Goal: Information Seeking & Learning: Learn about a topic

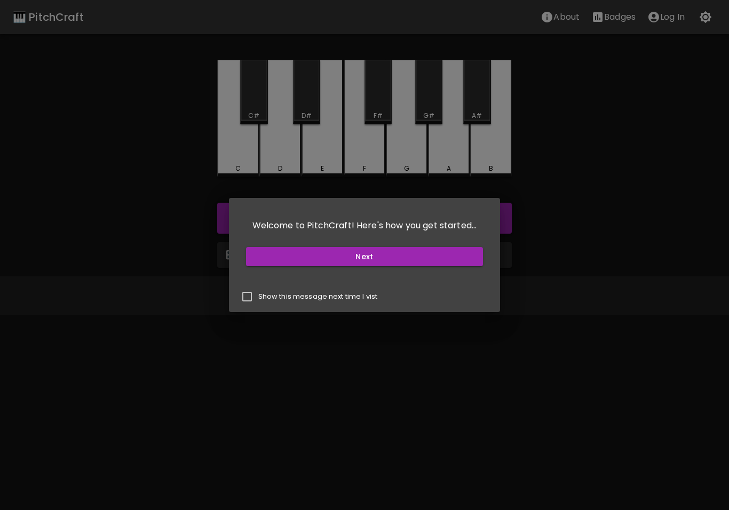
click at [268, 257] on button "Next" at bounding box center [365, 257] width 238 height 20
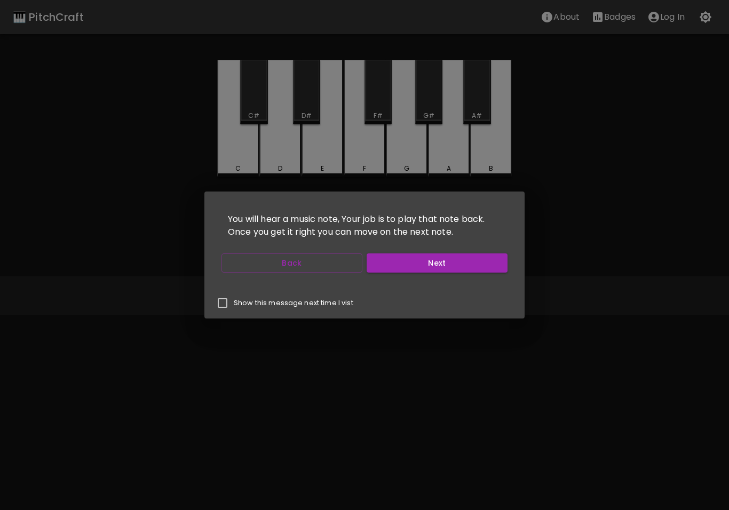
click at [470, 272] on button "Next" at bounding box center [437, 264] width 141 height 20
click at [475, 267] on button "Next" at bounding box center [437, 264] width 141 height 20
click at [463, 264] on button "Next" at bounding box center [437, 264] width 141 height 20
click at [472, 268] on button "Start Playing" at bounding box center [437, 264] width 141 height 20
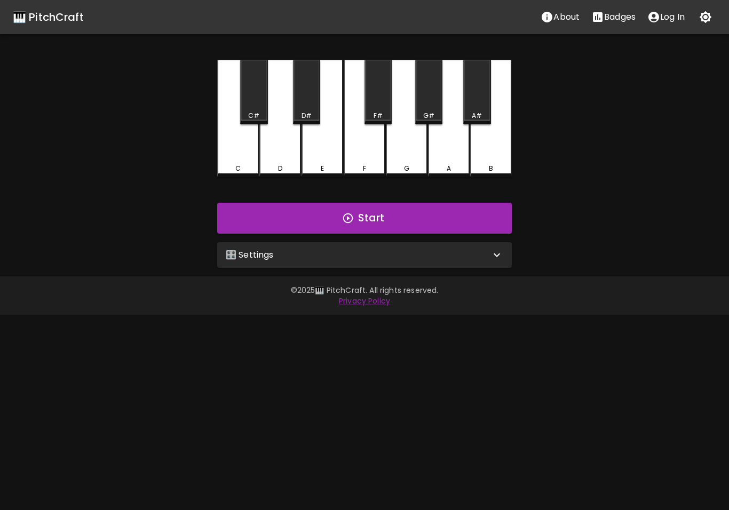
click at [458, 222] on button "Start" at bounding box center [364, 218] width 295 height 31
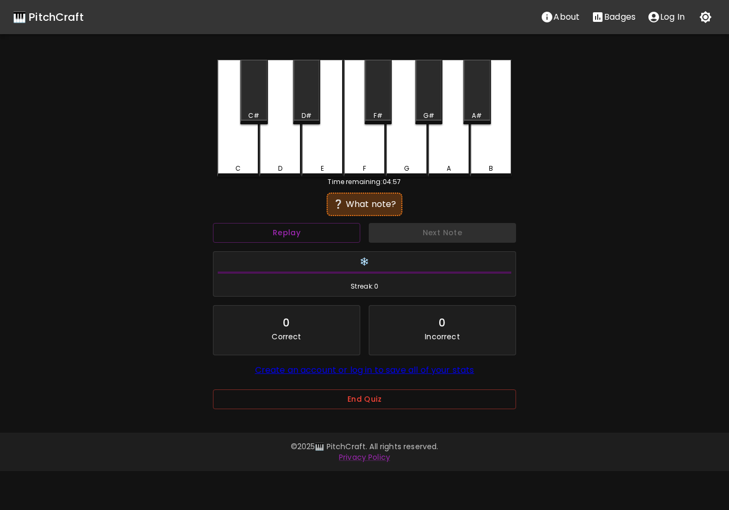
click at [328, 238] on button "Replay" at bounding box center [286, 233] width 147 height 20
click at [263, 232] on button "Replay" at bounding box center [286, 233] width 147 height 20
click at [264, 241] on button "Replay" at bounding box center [286, 233] width 147 height 20
click at [258, 237] on button "Replay" at bounding box center [286, 233] width 147 height 20
click at [276, 232] on button "Replay" at bounding box center [286, 233] width 147 height 20
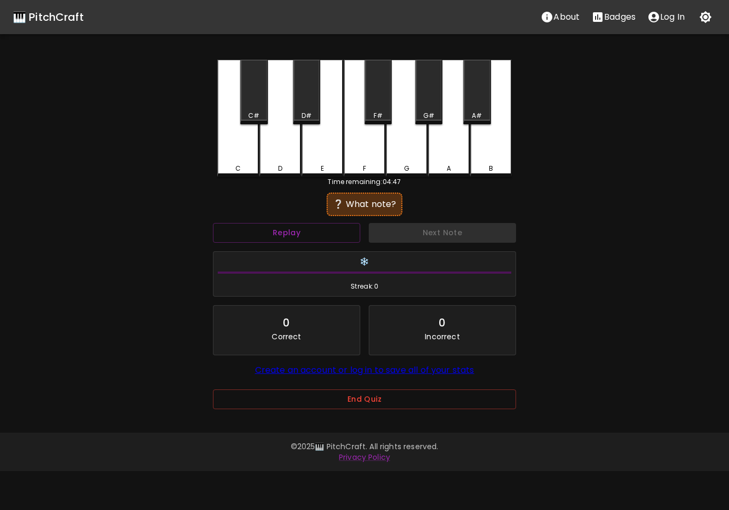
click at [418, 226] on div "Next Note" at bounding box center [443, 233] width 156 height 28
click at [362, 208] on div "❔ What note?" at bounding box center [364, 204] width 65 height 13
click at [304, 224] on button "Replay" at bounding box center [286, 233] width 147 height 20
click at [296, 236] on button "Replay" at bounding box center [286, 233] width 147 height 20
click at [252, 230] on button "Replay" at bounding box center [286, 233] width 147 height 20
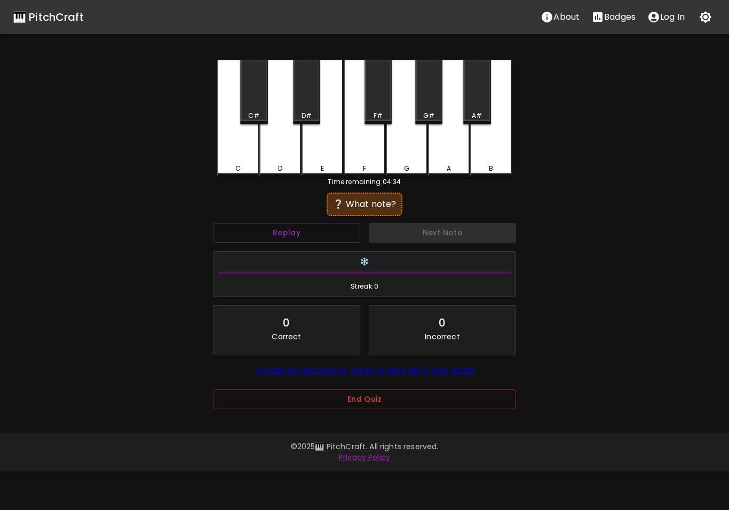
click at [239, 148] on div "C" at bounding box center [238, 118] width 42 height 117
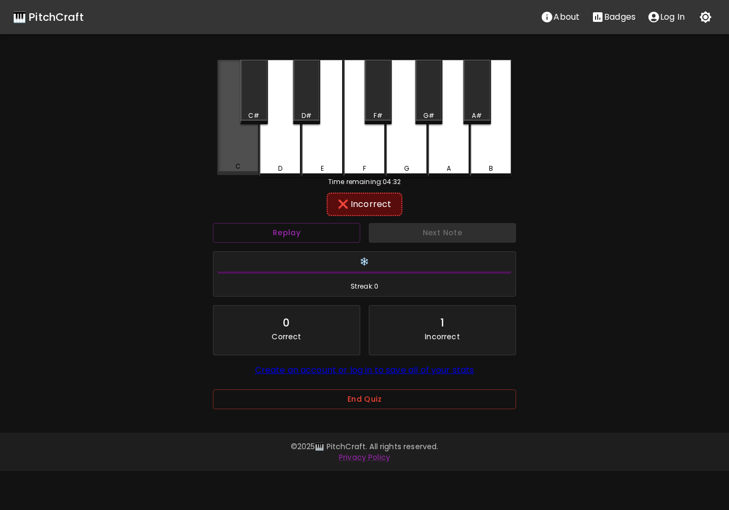
click at [236, 165] on div "C" at bounding box center [237, 167] width 5 height 10
click at [426, 335] on p "Incorrect" at bounding box center [442, 336] width 35 height 11
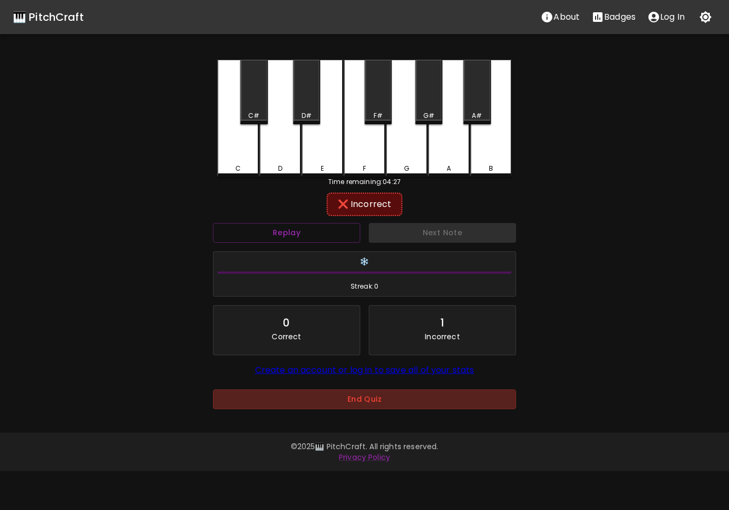
click at [322, 394] on button "End Quiz" at bounding box center [364, 400] width 303 height 20
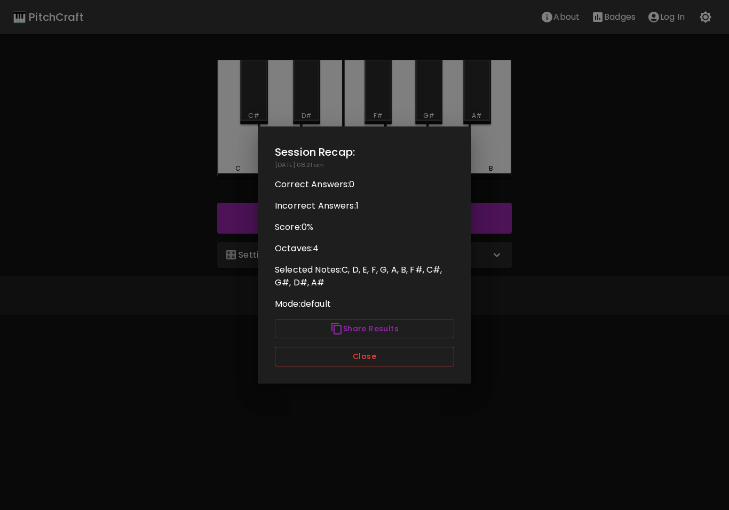
click at [329, 362] on button "Close" at bounding box center [364, 357] width 179 height 20
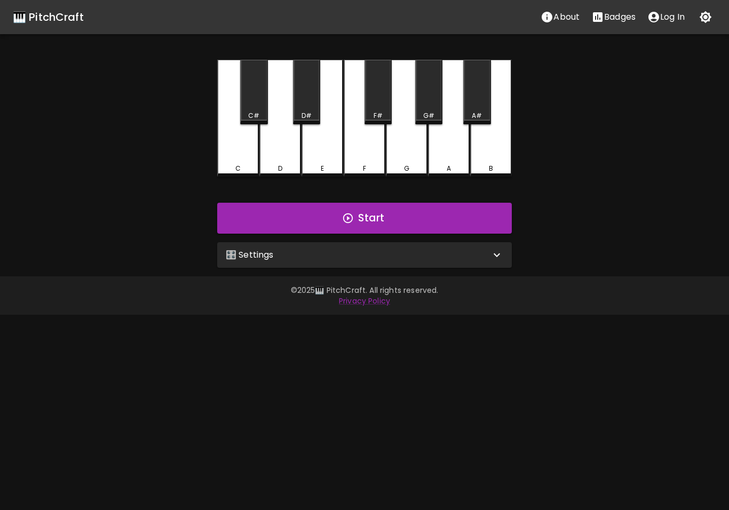
click at [333, 262] on div "🎛️ Settings" at bounding box center [364, 255] width 295 height 26
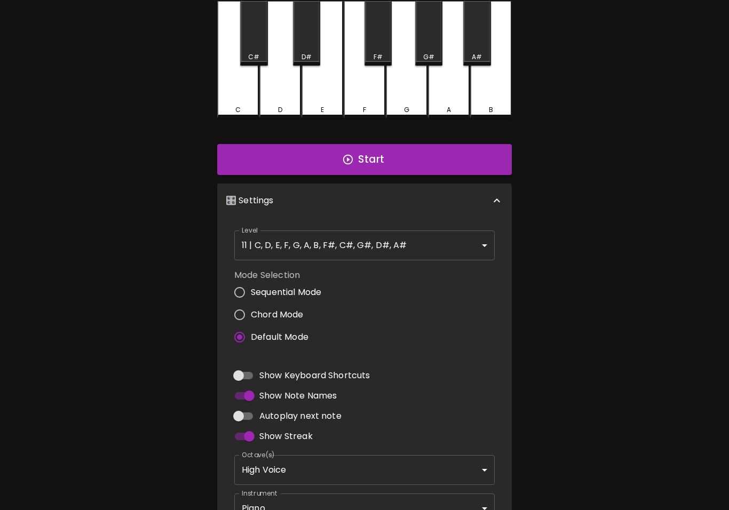
scroll to position [122, 0]
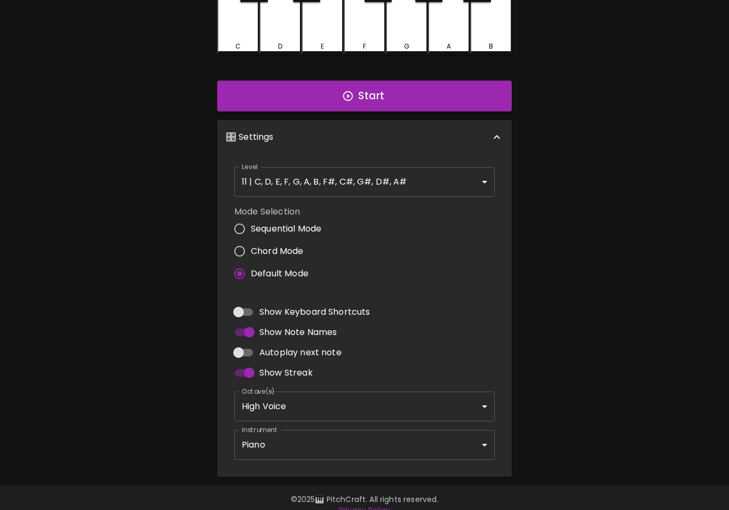
click at [307, 409] on body "🎹 PitchCraft About Badges Log In C C# D D# E F F# G G# A A# B Start 🎛️ Settings…" at bounding box center [364, 201] width 729 height 646
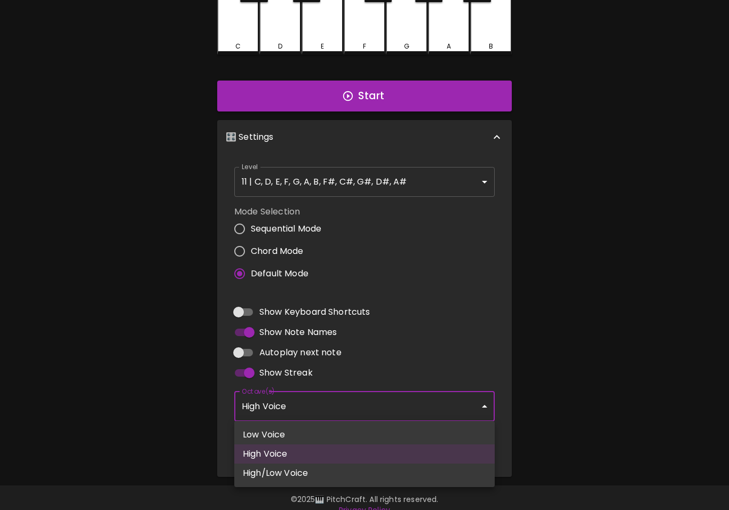
click at [196, 375] on div at bounding box center [364, 255] width 729 height 510
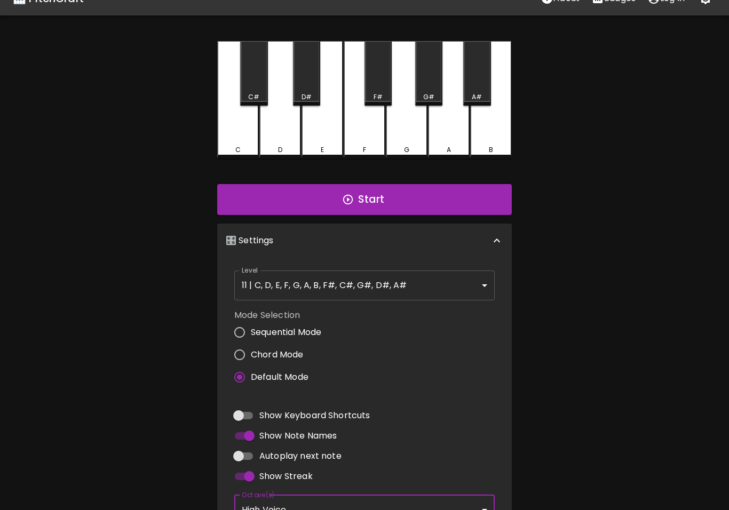
scroll to position [0, 0]
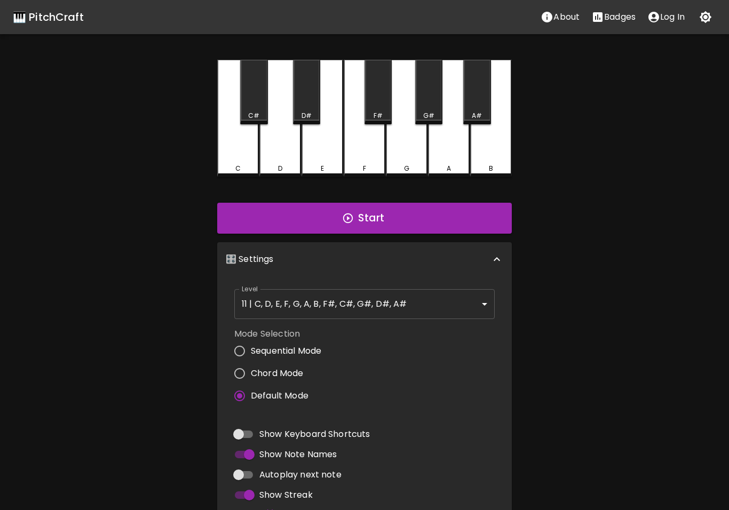
click at [264, 218] on button "Start" at bounding box center [364, 218] width 295 height 31
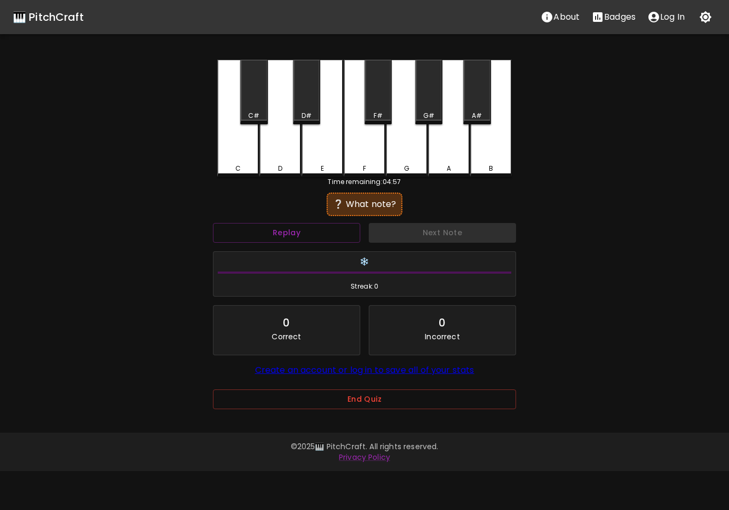
click at [289, 239] on button "Replay" at bounding box center [286, 233] width 147 height 20
